Goal: Information Seeking & Learning: Compare options

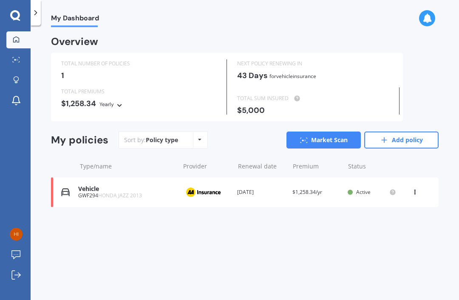
click at [329, 143] on link "Market Scan" at bounding box center [323, 140] width 74 height 17
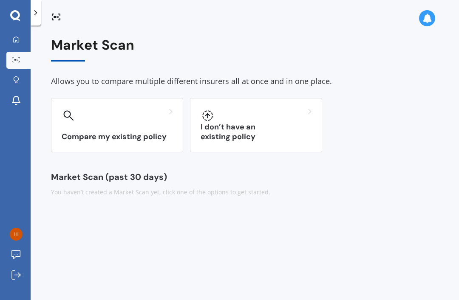
click at [159, 137] on h3 "Compare my existing policy" at bounding box center [117, 137] width 111 height 10
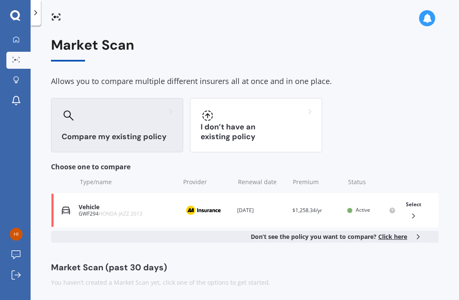
click at [396, 234] on span "Click here" at bounding box center [392, 237] width 29 height 8
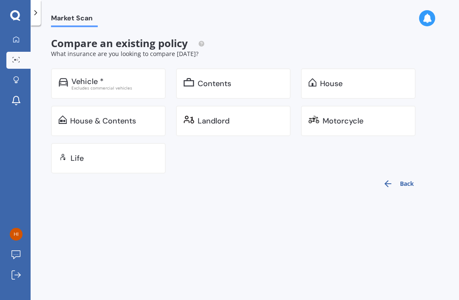
click at [406, 186] on button "Back" at bounding box center [398, 184] width 41 height 20
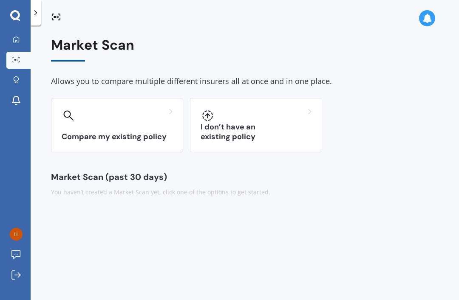
click at [116, 127] on div "Compare my existing policy" at bounding box center [117, 125] width 132 height 54
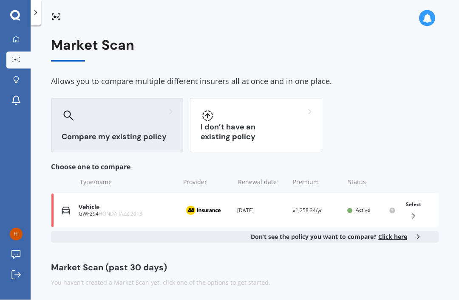
scroll to position [27, 0]
click at [147, 263] on div "Market Scan (past 30 days)" at bounding box center [244, 267] width 387 height 8
click at [142, 279] on div "You haven’t created a Market Scan yet, click one of the options to get started." at bounding box center [244, 283] width 387 height 8
click at [235, 262] on div "Market Scan Allows you to compare multiple different insurers all at once and i…" at bounding box center [245, 164] width 428 height 275
click at [412, 212] on icon at bounding box center [413, 216] width 8 height 8
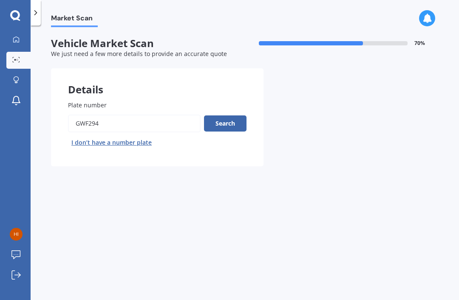
click at [224, 116] on button "Search" at bounding box center [225, 124] width 42 height 16
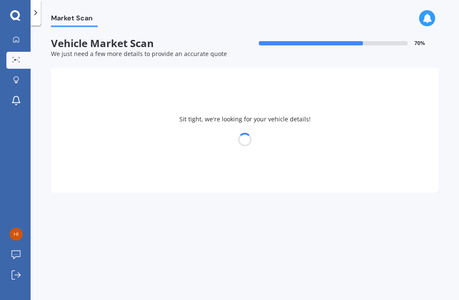
select select "HONDA"
select select "JAZZ"
select select "26"
select select "08"
select select "1939"
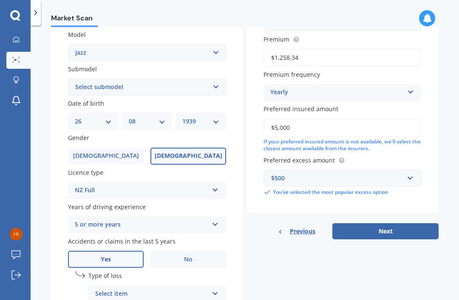
scroll to position [193, 0]
click at [223, 217] on div "5 or more years 5 or more years 4 years 3 years 2 years 1 year" at bounding box center [147, 225] width 158 height 17
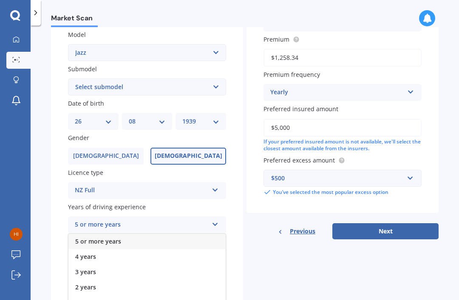
click at [44, 197] on div "Market Scan Vehicle Market Scan 70 % We just need a few more details to provide…" at bounding box center [245, 164] width 428 height 275
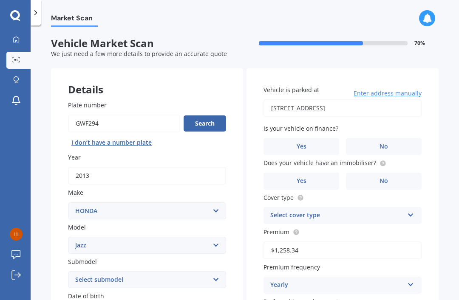
scroll to position [0, 0]
click at [385, 143] on span "No" at bounding box center [383, 146] width 8 height 7
click at [0, 0] on input "No" at bounding box center [0, 0] width 0 height 0
click at [382, 178] on span "No" at bounding box center [383, 181] width 8 height 7
click at [0, 0] on input "No" at bounding box center [0, 0] width 0 height 0
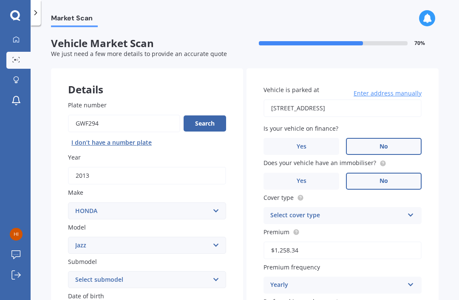
click at [412, 211] on icon at bounding box center [410, 214] width 7 height 6
click at [305, 228] on span "Comprehensive" at bounding box center [293, 232] width 45 height 8
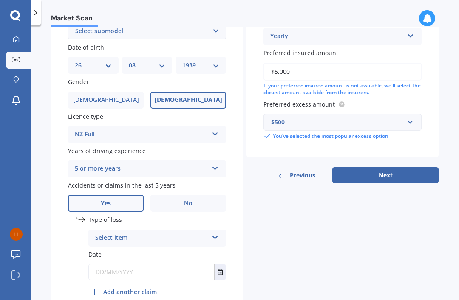
scroll to position [249, 0]
click at [218, 233] on icon at bounding box center [214, 236] width 7 height 6
click at [143, 266] on span "Not at fault accident" at bounding box center [126, 270] width 60 height 8
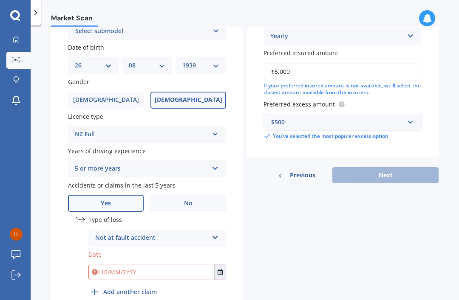
scroll to position [249, 0]
click at [115, 264] on input "text" at bounding box center [151, 271] width 125 height 15
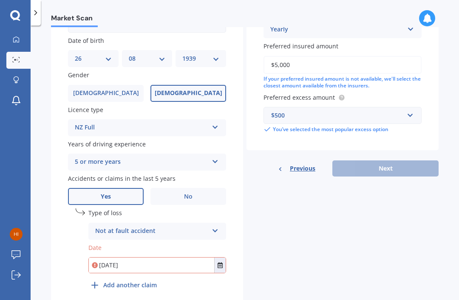
scroll to position [256, 0]
click at [369, 234] on div "Details Plate number Search I don’t have a number plate Year [DATE] Make Select…" at bounding box center [244, 64] width 387 height 502
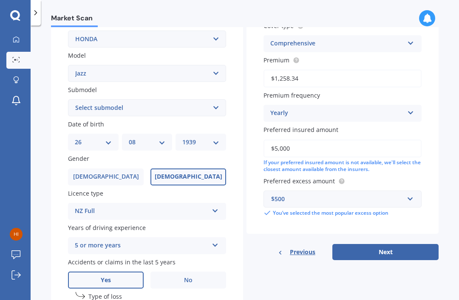
scroll to position [172, 0]
click at [389, 245] on button "Next" at bounding box center [385, 253] width 106 height 16
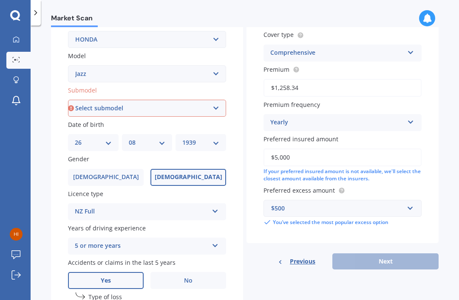
click at [390, 254] on div "Previous Next" at bounding box center [342, 262] width 192 height 16
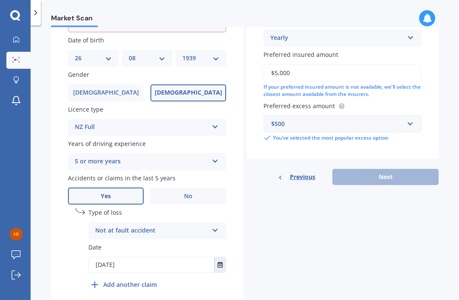
scroll to position [256, 0]
click at [224, 258] on button "Select date" at bounding box center [219, 265] width 11 height 15
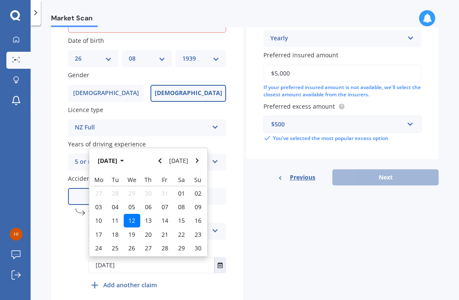
click at [305, 209] on div "Details Plate number Search I don’t have a number plate Year [DATE] Make Select…" at bounding box center [244, 64] width 387 height 502
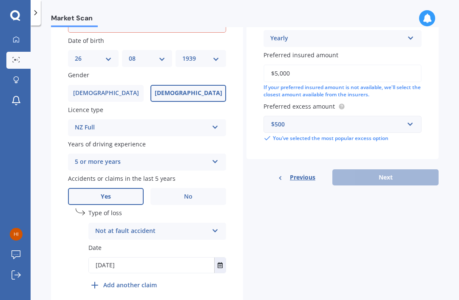
click at [223, 258] on button "Select date" at bounding box center [219, 265] width 11 height 15
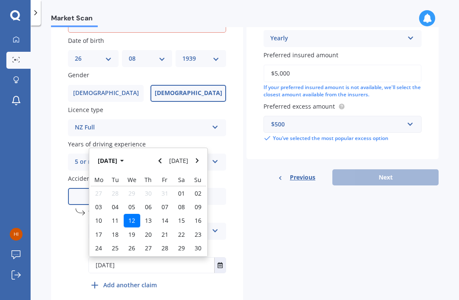
click at [148, 258] on input "[DATE]" at bounding box center [151, 265] width 125 height 15
type input "1"
click at [127, 214] on div "12" at bounding box center [132, 221] width 17 height 14
type input "[DATE]"
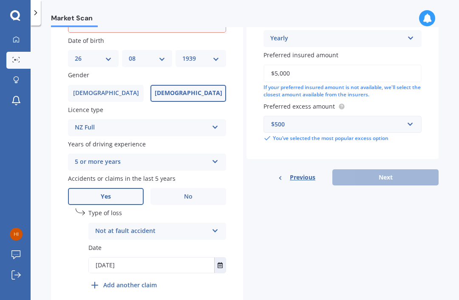
click at [292, 227] on div "Details Plate number Search I don’t have a number plate Year [DATE] Make Select…" at bounding box center [244, 64] width 387 height 502
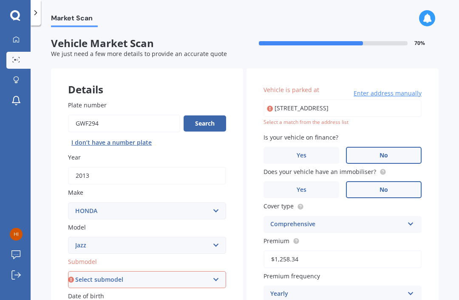
scroll to position [0, 0]
click at [336, 119] on div "Select a match from the address list" at bounding box center [342, 122] width 158 height 7
click at [296, 119] on div "Select a match from the address list" at bounding box center [342, 122] width 158 height 7
click at [385, 99] on input "[STREET_ADDRESS]" at bounding box center [342, 108] width 158 height 18
type input "[STREET_ADDRESS]"
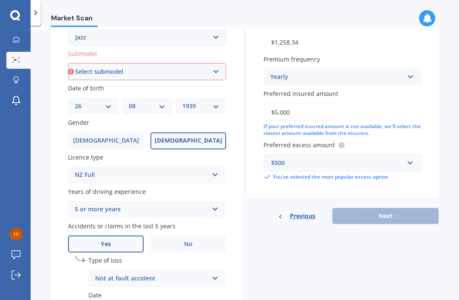
scroll to position [209, 0]
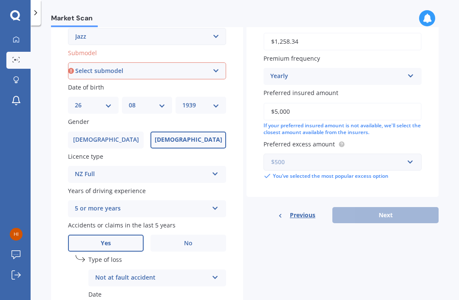
click at [412, 154] on input "text" at bounding box center [339, 162] width 150 height 16
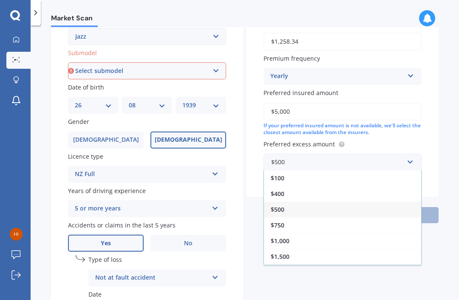
click at [282, 206] on span "$500" at bounding box center [278, 210] width 14 height 8
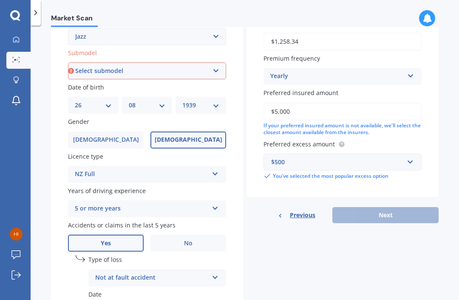
click at [303, 209] on span "Previous" at bounding box center [302, 215] width 25 height 13
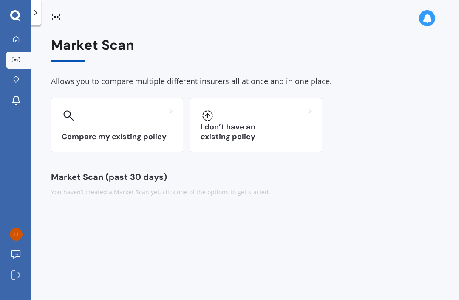
click at [128, 98] on div "Compare my existing policy" at bounding box center [117, 125] width 132 height 54
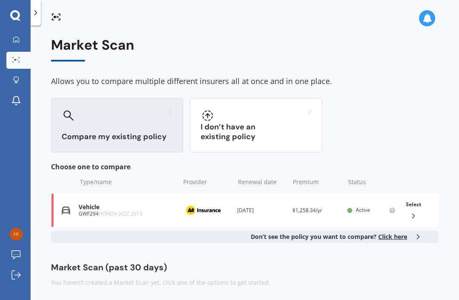
click at [121, 263] on div "Market Scan (past 30 days)" at bounding box center [244, 267] width 387 height 8
click at [124, 279] on div "You haven’t created a Market Scan yet, click one of the options to get started." at bounding box center [244, 283] width 387 height 8
click at [414, 212] on icon at bounding box center [413, 216] width 8 height 8
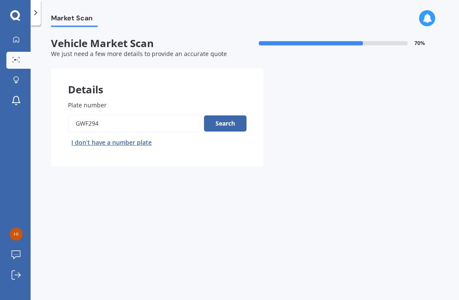
click at [231, 116] on button "Search" at bounding box center [225, 124] width 42 height 16
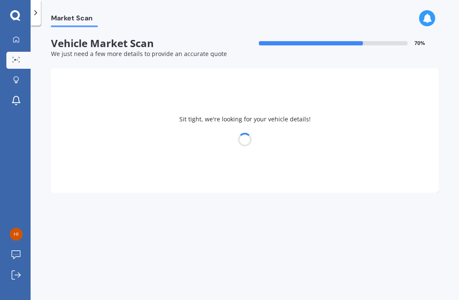
select select "HONDA"
select select "JAZZ"
select select "26"
select select "08"
select select "1939"
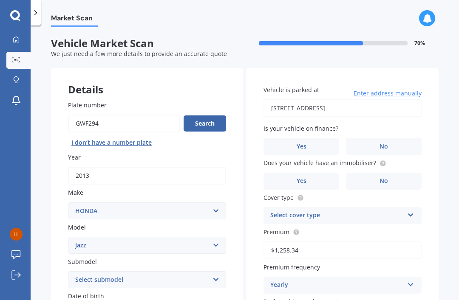
click at [99, 115] on input "Plate number" at bounding box center [124, 124] width 112 height 18
click at [207, 116] on button "Search" at bounding box center [204, 124] width 42 height 16
click at [380, 143] on span "No" at bounding box center [383, 146] width 8 height 7
click at [0, 0] on input "No" at bounding box center [0, 0] width 0 height 0
click at [380, 173] on label "No" at bounding box center [384, 181] width 76 height 17
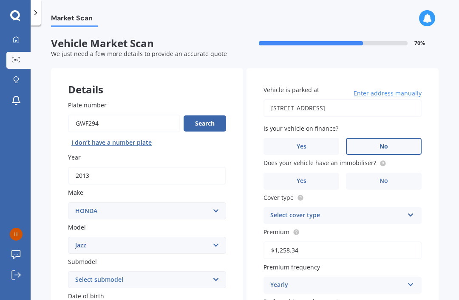
click at [0, 0] on input "No" at bounding box center [0, 0] width 0 height 0
click at [409, 211] on icon at bounding box center [410, 214] width 7 height 6
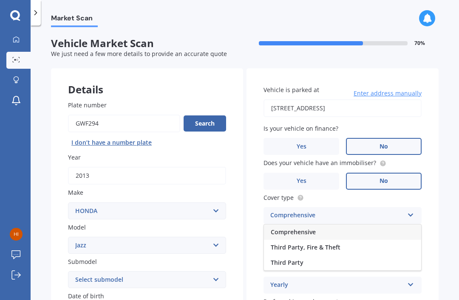
click at [306, 228] on span "Comprehensive" at bounding box center [293, 232] width 45 height 8
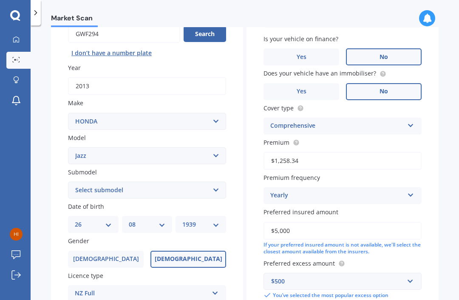
scroll to position [90, 0]
click at [409, 190] on icon at bounding box center [410, 193] width 7 height 6
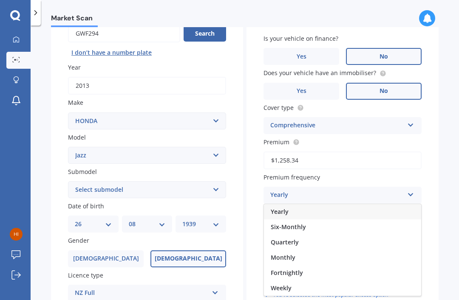
click at [277, 208] on span "Yearly" at bounding box center [280, 212] width 18 height 8
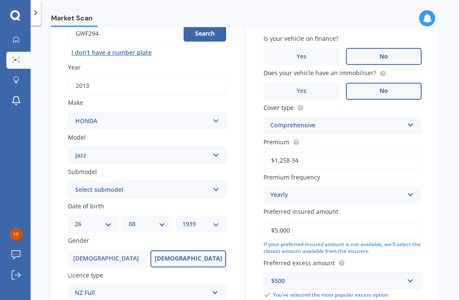
click at [323, 208] on span "Preferred insured amount" at bounding box center [300, 212] width 75 height 8
click at [323, 222] on input "$5,000" at bounding box center [342, 231] width 158 height 18
click at [322, 259] on span "Preferred excess amount" at bounding box center [298, 263] width 71 height 8
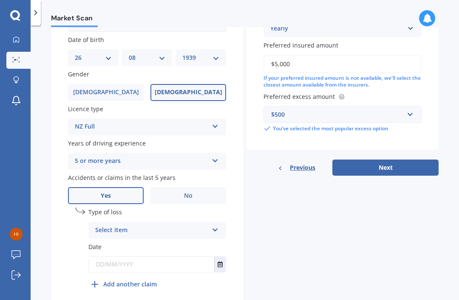
scroll to position [256, 0]
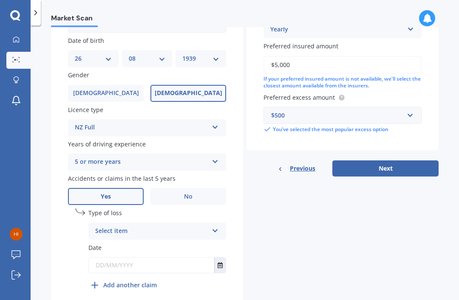
click at [388, 161] on button "Next" at bounding box center [385, 169] width 106 height 16
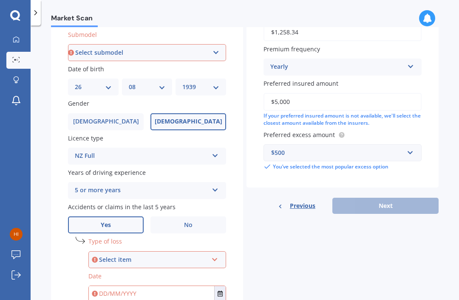
scroll to position [226, 0]
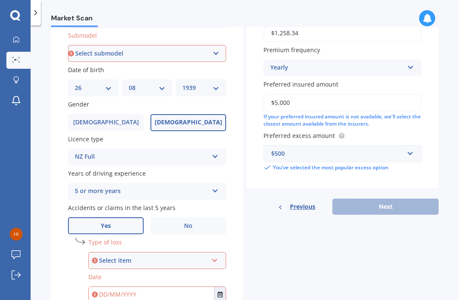
click at [382, 199] on div "Previous Next" at bounding box center [342, 207] width 192 height 16
click at [218, 256] on icon at bounding box center [214, 259] width 7 height 6
click at [131, 285] on div "Not at fault accident" at bounding box center [157, 292] width 136 height 15
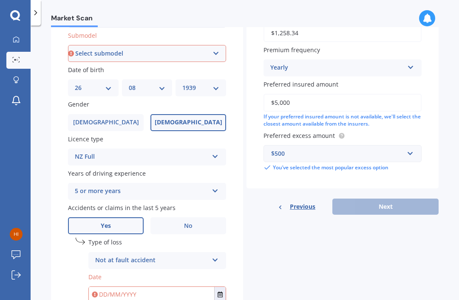
click at [141, 287] on input "text" at bounding box center [151, 294] width 125 height 15
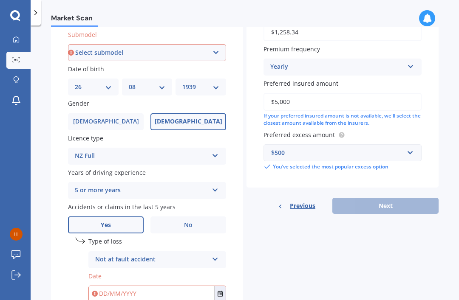
click at [220, 291] on icon "Select date" at bounding box center [219, 294] width 5 height 6
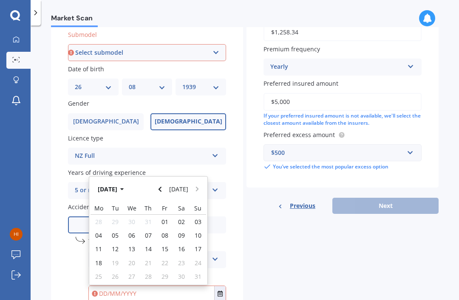
click at [118, 245] on span "12" at bounding box center [115, 249] width 7 height 8
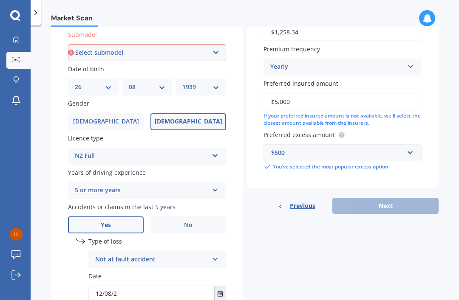
type input "12/08/2"
click at [221, 291] on icon "Select date" at bounding box center [219, 294] width 5 height 6
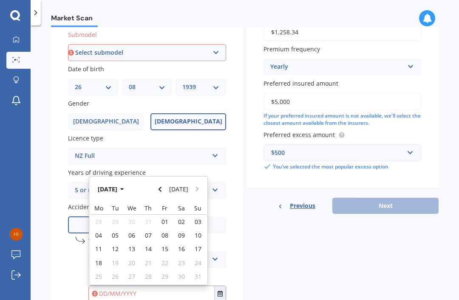
click at [158, 181] on button "Navigate back" at bounding box center [160, 188] width 11 height 15
click at [160, 181] on button "Navigate back" at bounding box center [160, 188] width 11 height 15
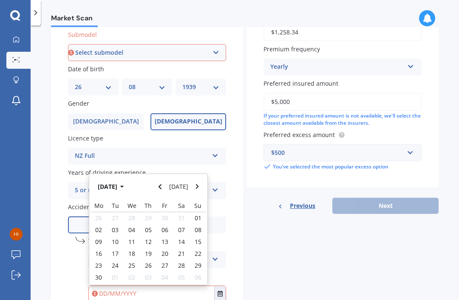
click at [124, 184] on icon "button" at bounding box center [122, 187] width 4 height 6
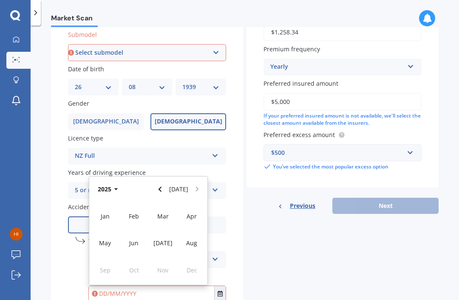
click at [140, 230] on div "Jun" at bounding box center [133, 243] width 29 height 27
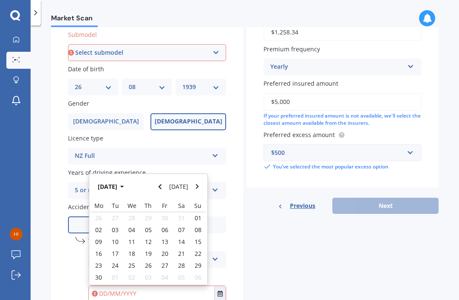
click at [152, 286] on input "text" at bounding box center [151, 293] width 125 height 15
click at [222, 291] on icon "Select date" at bounding box center [219, 294] width 5 height 6
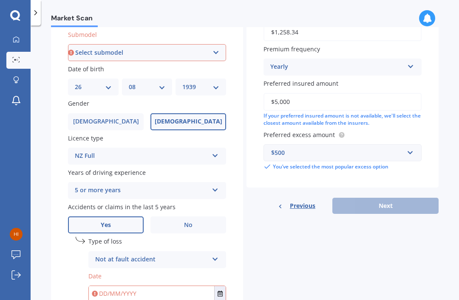
click at [222, 291] on icon "Select date" at bounding box center [219, 294] width 5 height 6
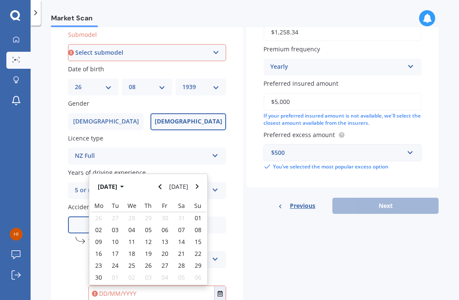
click at [152, 236] on div "12" at bounding box center [148, 242] width 17 height 12
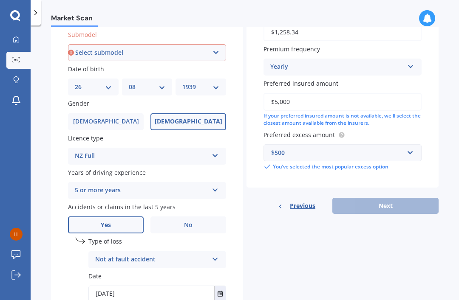
click at [222, 286] on button "Select date" at bounding box center [219, 293] width 11 height 15
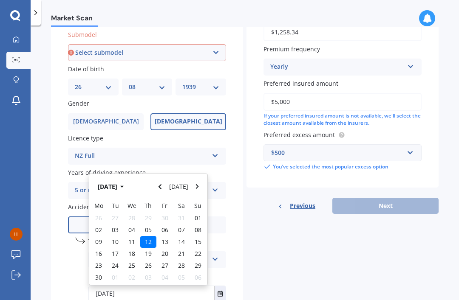
click at [146, 286] on input "[DATE]" at bounding box center [151, 293] width 125 height 15
type input "[DATE]"
click at [222, 291] on icon "Select date" at bounding box center [219, 294] width 5 height 6
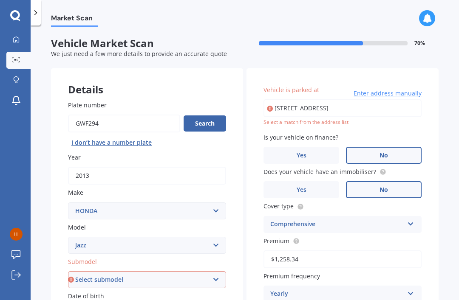
scroll to position [0, 0]
click at [314, 98] on div "Vehicle is parked at [STREET_ADDRESS] Enter address manually Select a match fro…" at bounding box center [342, 241] width 192 height 347
click at [332, 100] on div "Vehicle is parked at [STREET_ADDRESS] Enter address manually Select a match fro…" at bounding box center [342, 241] width 192 height 347
click at [321, 98] on div "Vehicle is parked at [STREET_ADDRESS] Enter address manually Select a match fro…" at bounding box center [342, 241] width 192 height 347
click at [331, 99] on input "[STREET_ADDRESS]" at bounding box center [342, 108] width 158 height 18
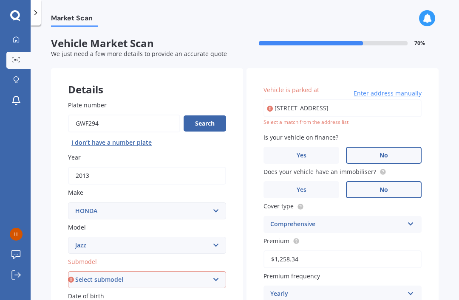
type input "[STREET_ADDRESS]"
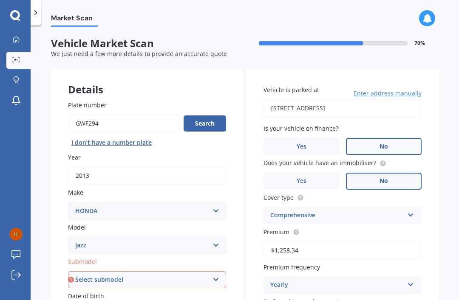
click at [386, 146] on span "No" at bounding box center [383, 146] width 8 height 7
click at [0, 0] on input "No" at bounding box center [0, 0] width 0 height 0
click at [394, 184] on label "No" at bounding box center [384, 181] width 76 height 17
click at [0, 0] on input "No" at bounding box center [0, 0] width 0 height 0
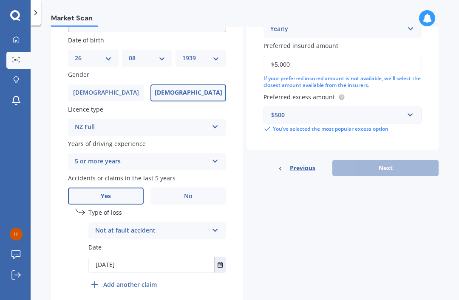
scroll to position [256, 0]
click at [310, 166] on span "Previous" at bounding box center [302, 168] width 25 height 13
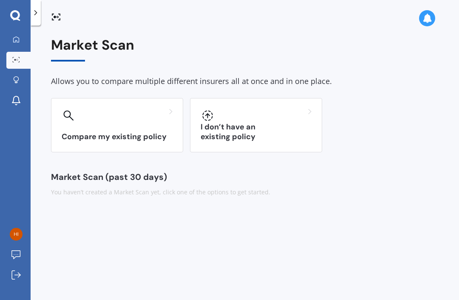
scroll to position [27, 0]
